Goal: Navigation & Orientation: Find specific page/section

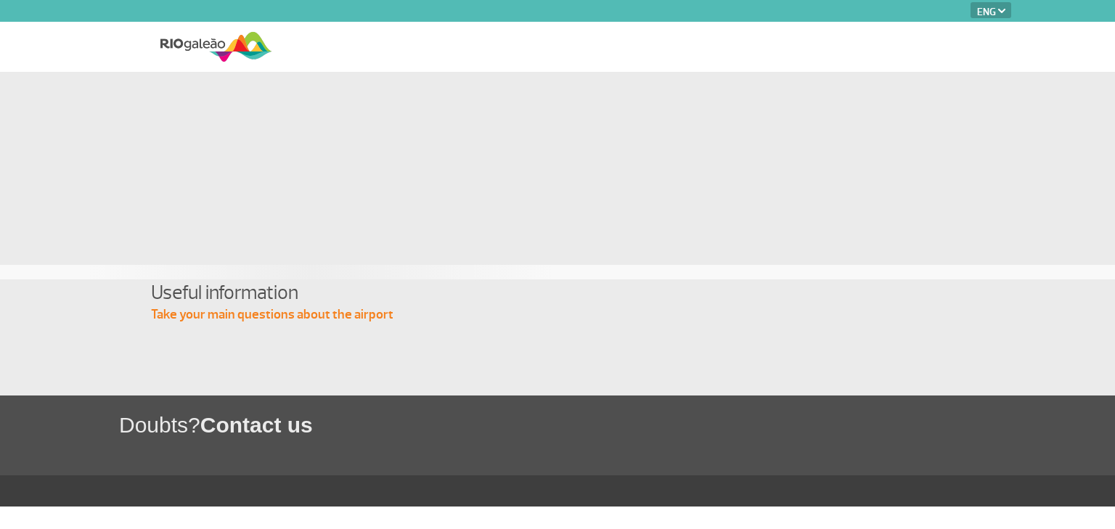
select select "en"
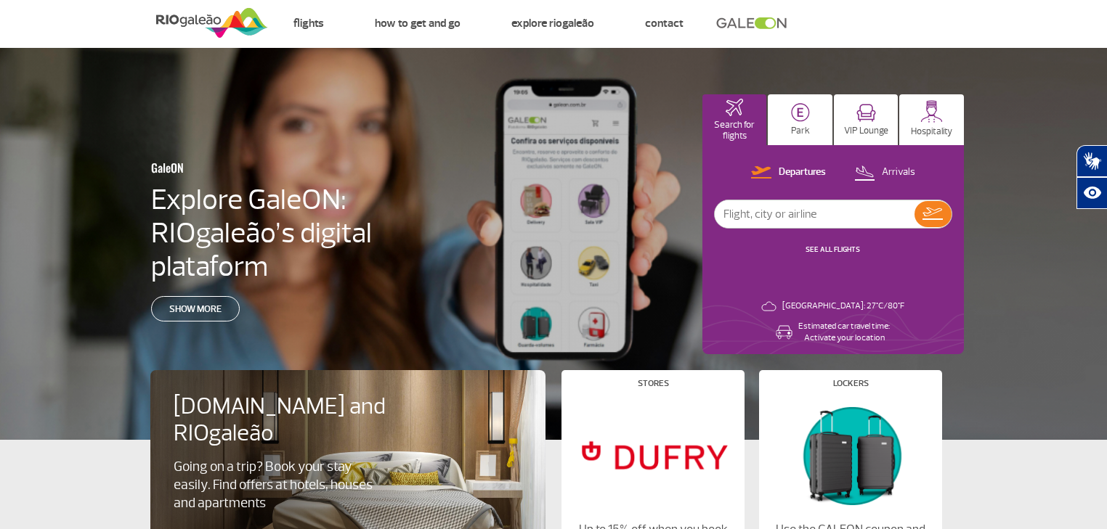
scroll to position [21, 0]
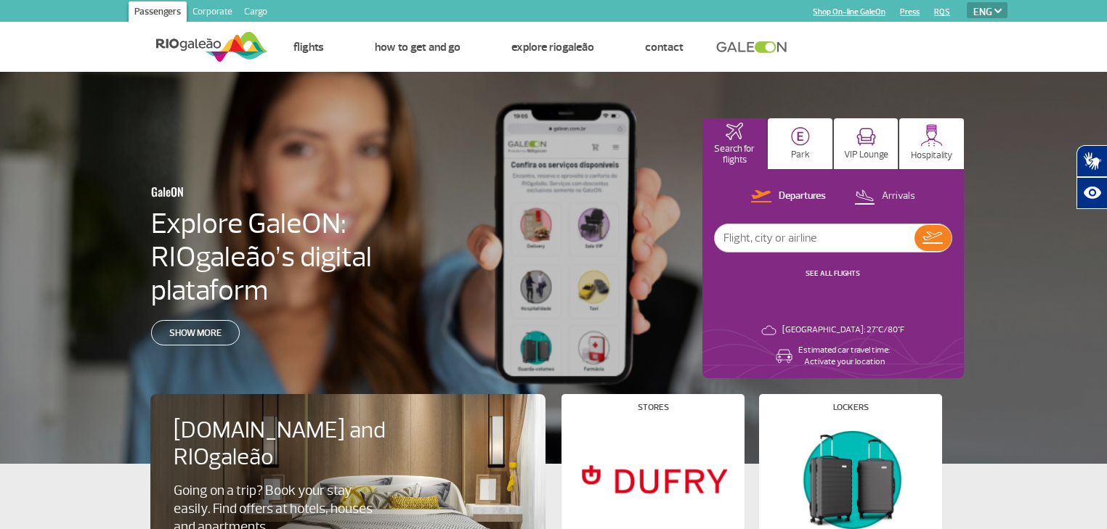
select select "en"
click at [196, 46] on img at bounding box center [212, 47] width 112 height 36
